Goal: Task Accomplishment & Management: Manage account settings

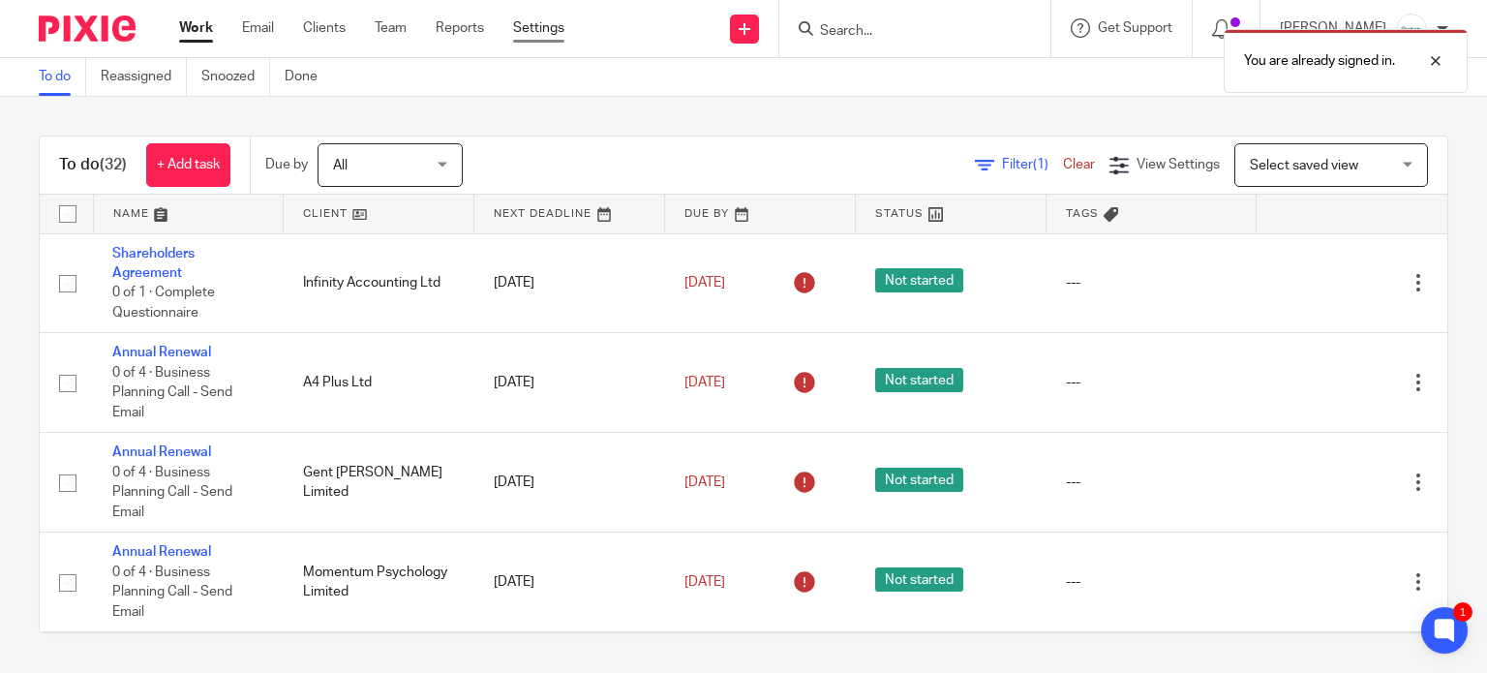
click at [534, 32] on link "Settings" at bounding box center [538, 27] width 51 height 19
click at [395, 33] on link "Team" at bounding box center [391, 27] width 32 height 19
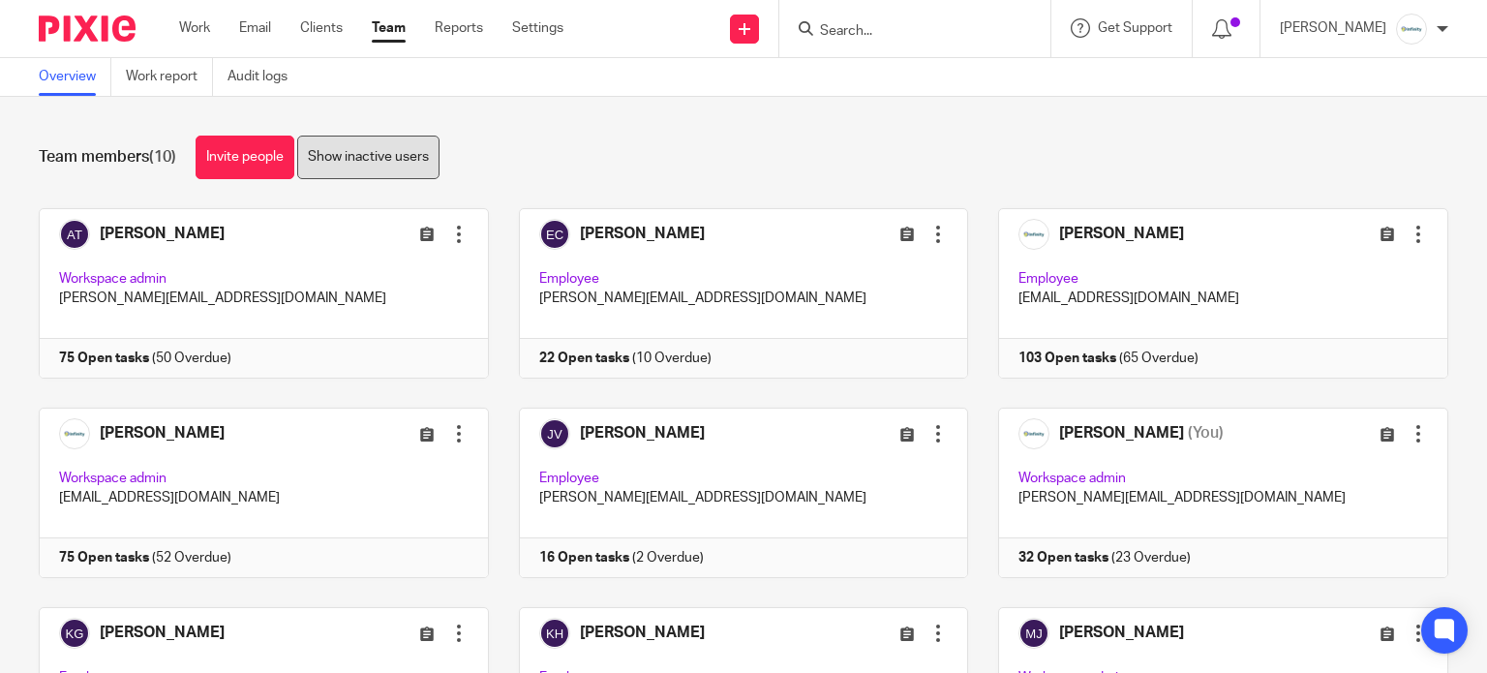
click at [339, 163] on link "Show inactive users" at bounding box center [368, 158] width 142 height 44
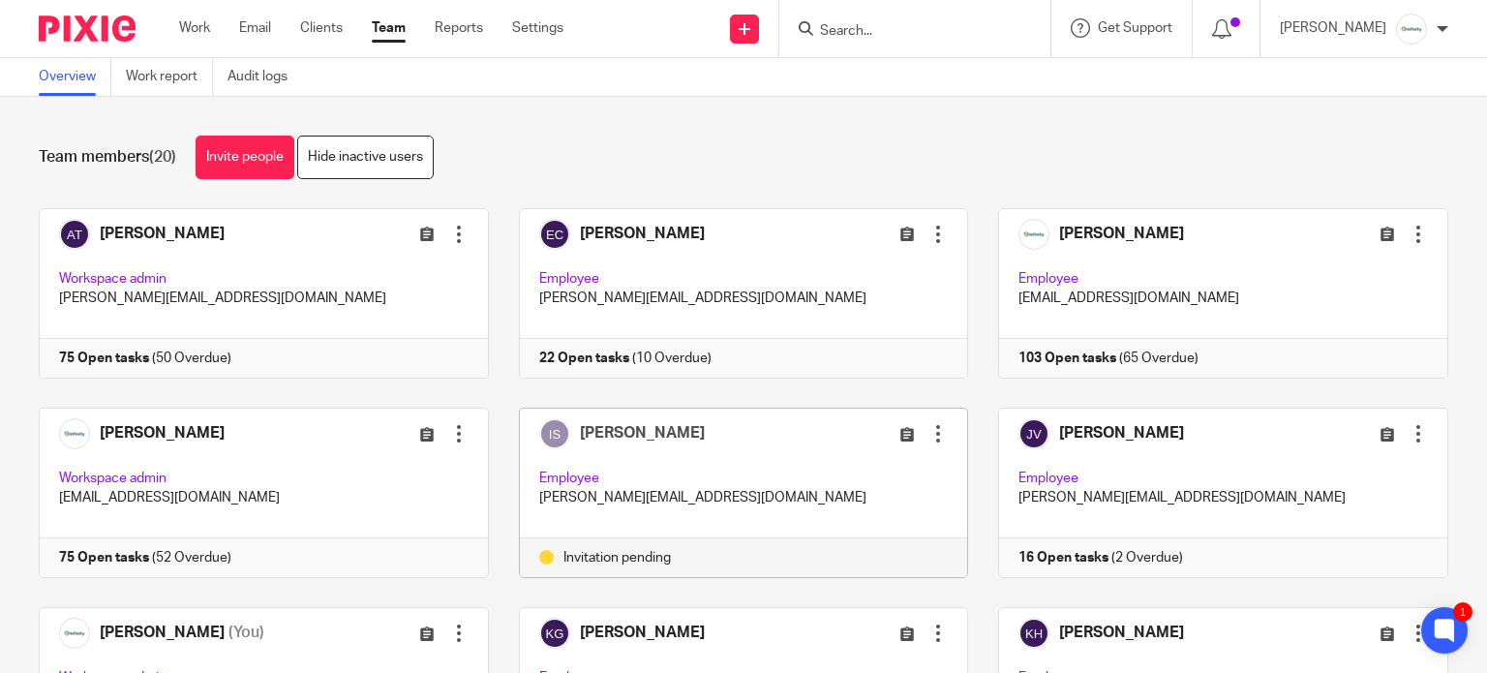
click at [929, 435] on div at bounding box center [938, 433] width 19 height 19
click at [876, 514] on span "Resend invitation" at bounding box center [874, 510] width 105 height 14
